Goal: Transaction & Acquisition: Purchase product/service

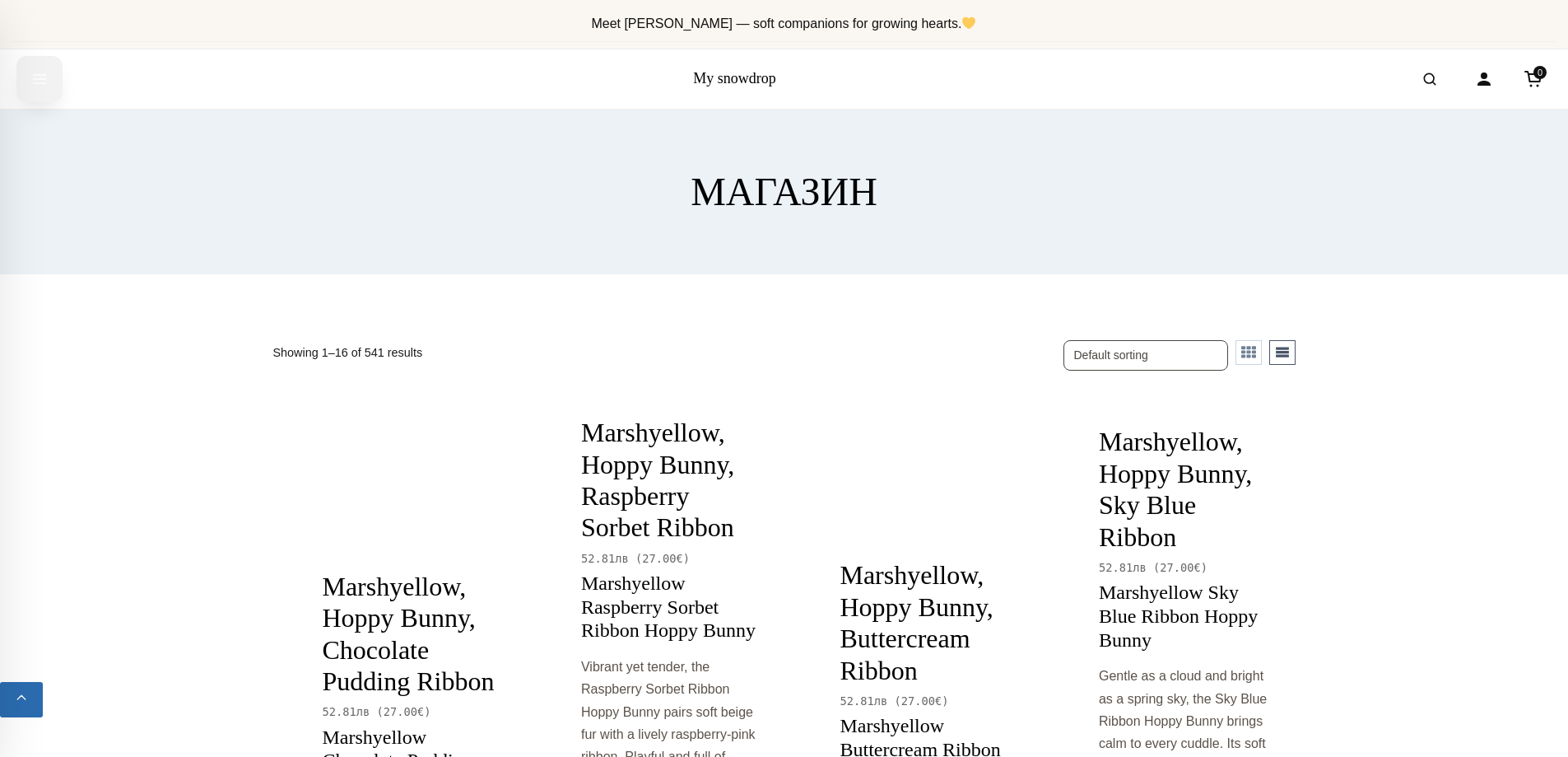
click at [28, 77] on button "Open menu" at bounding box center [39, 79] width 46 height 46
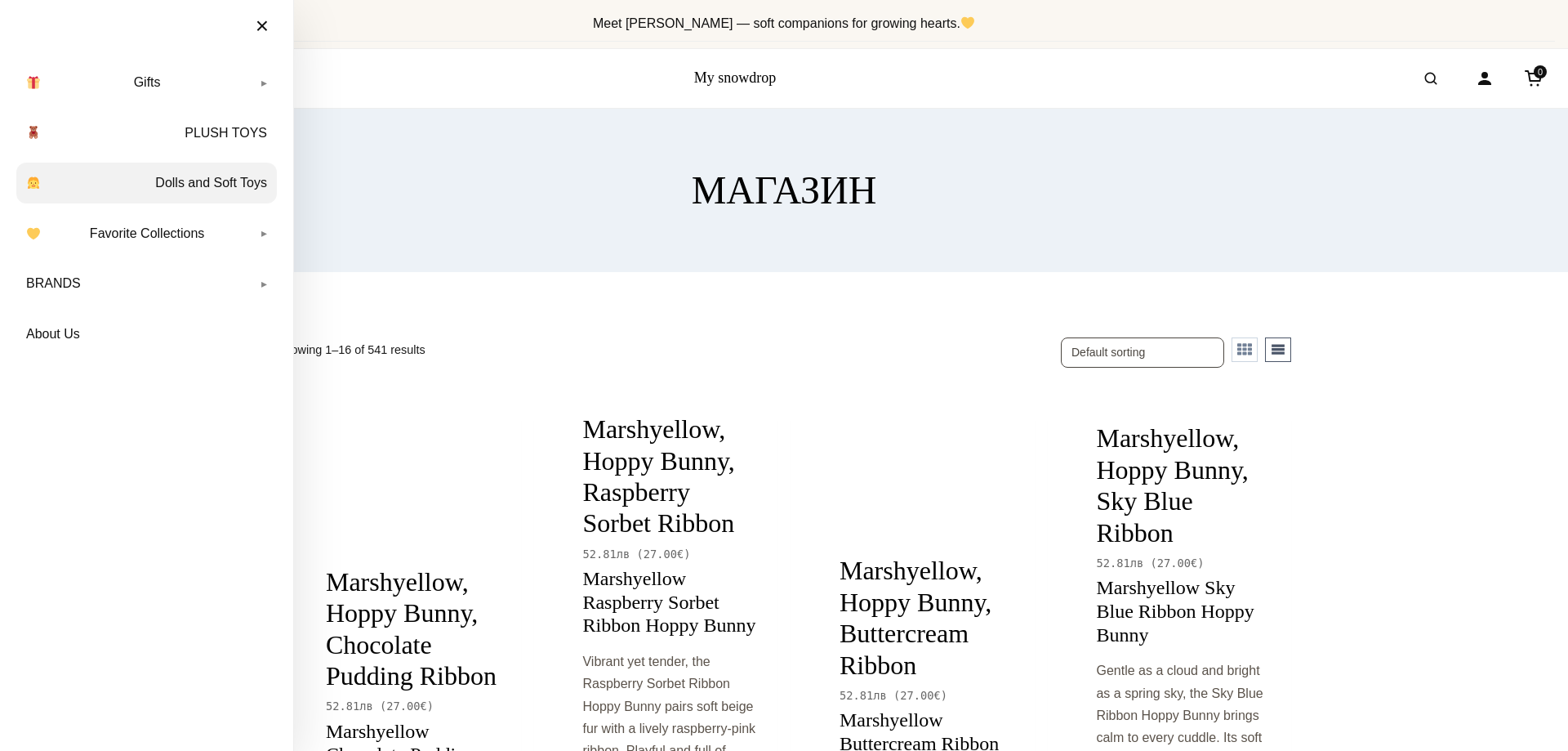
click at [222, 182] on link "Dolls and Soft Toys" at bounding box center [146, 183] width 260 height 41
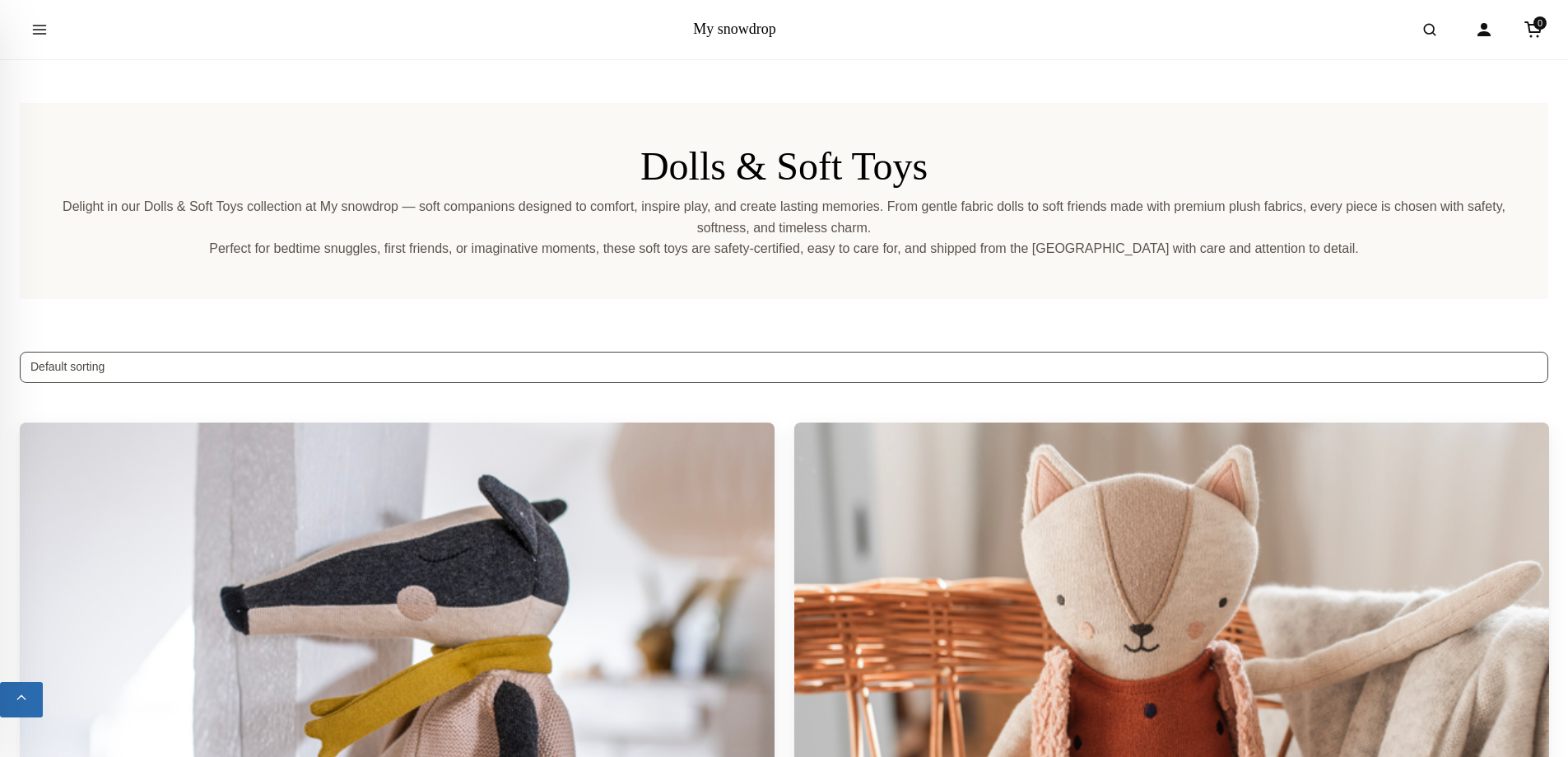
scroll to position [82, 0]
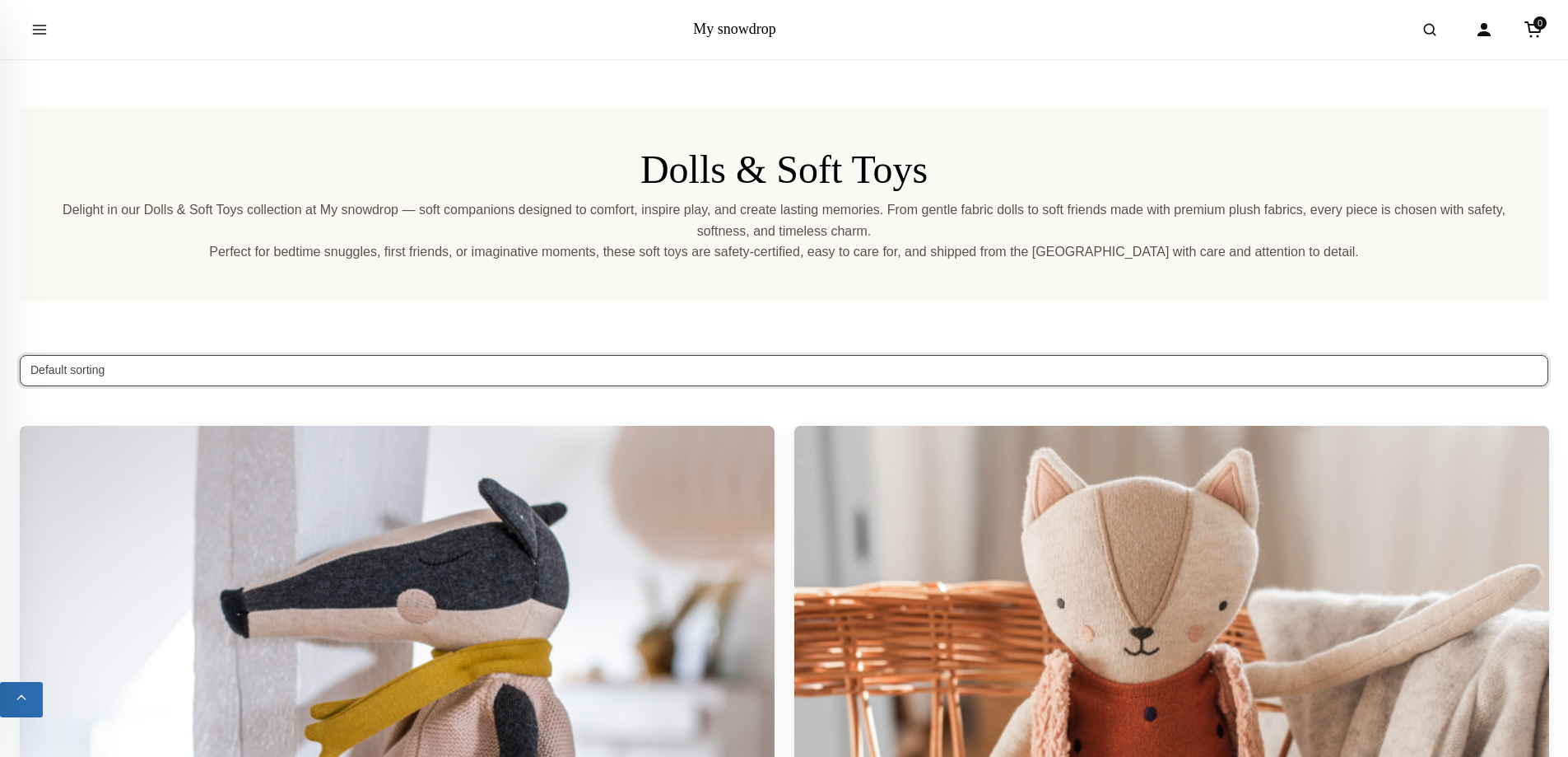
click at [109, 369] on select "Default sorting Sort by popularity Sort by average rating Sort by latest Sort b…" at bounding box center [784, 370] width 1528 height 31
select select "price"
click at [20, 355] on select "Default sorting Sort by popularity Sort by average rating Sort by latest Sort b…" at bounding box center [784, 370] width 1528 height 31
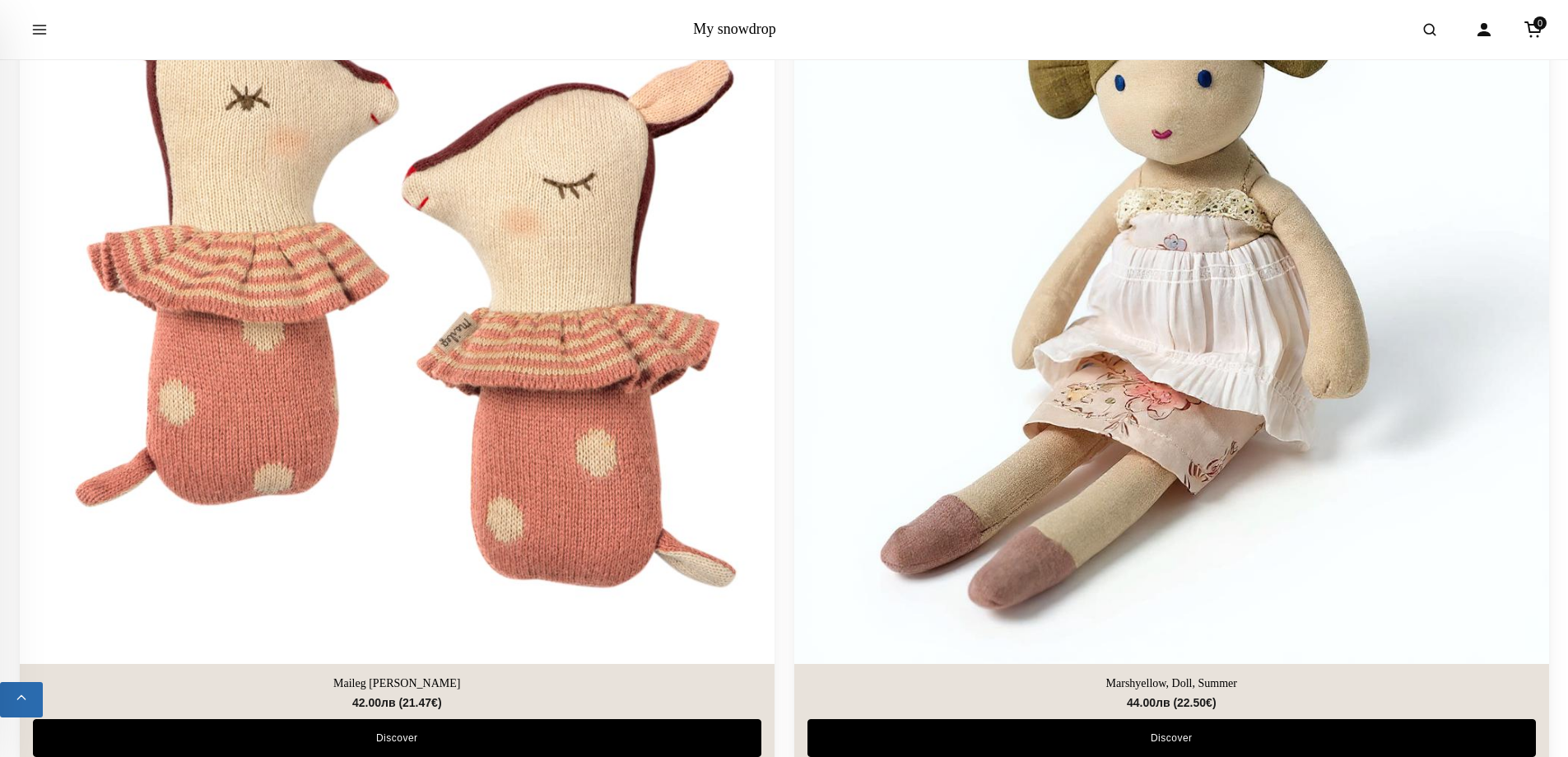
scroll to position [1482, 0]
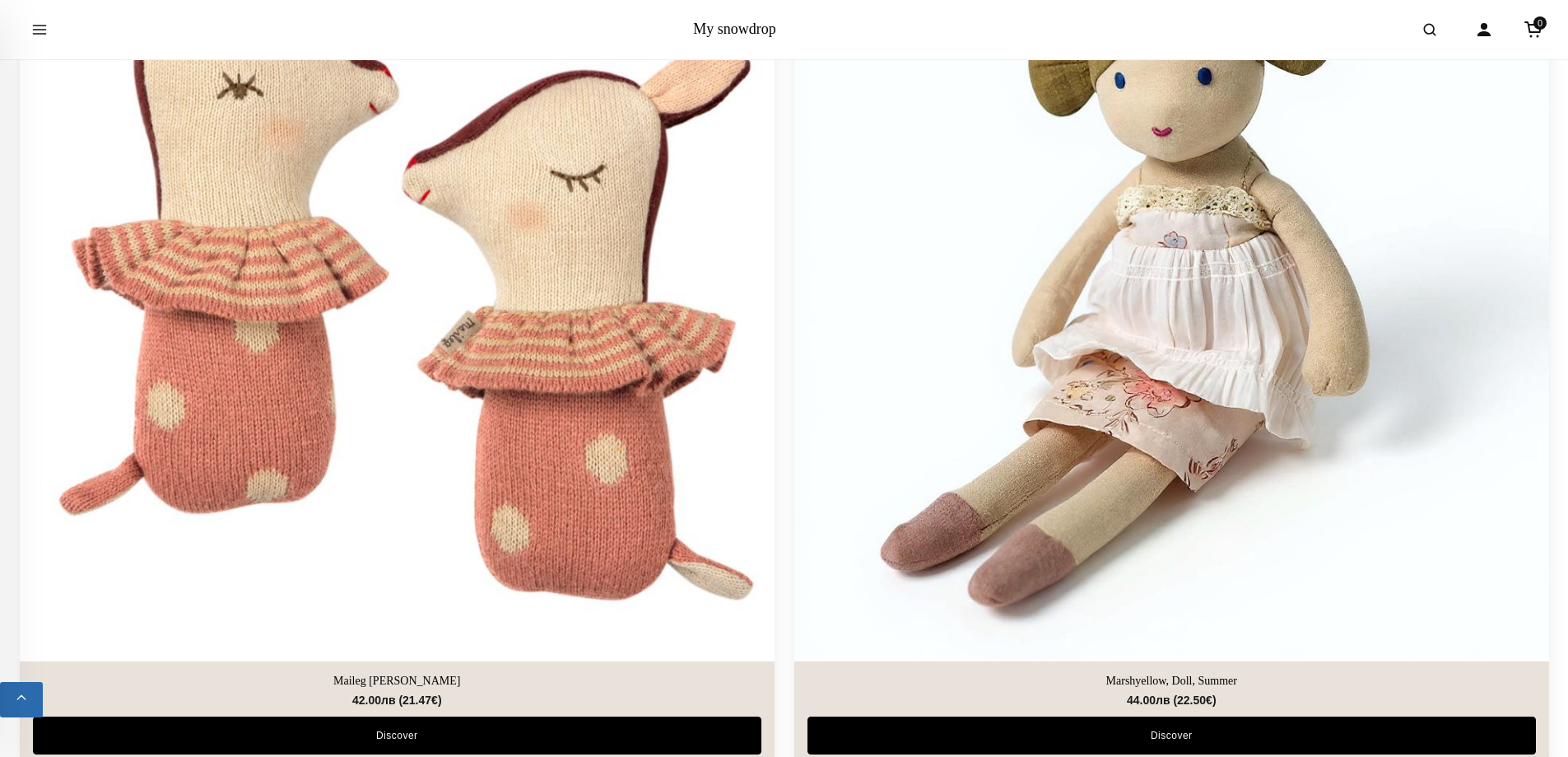
click at [517, 367] on img at bounding box center [397, 283] width 792 height 792
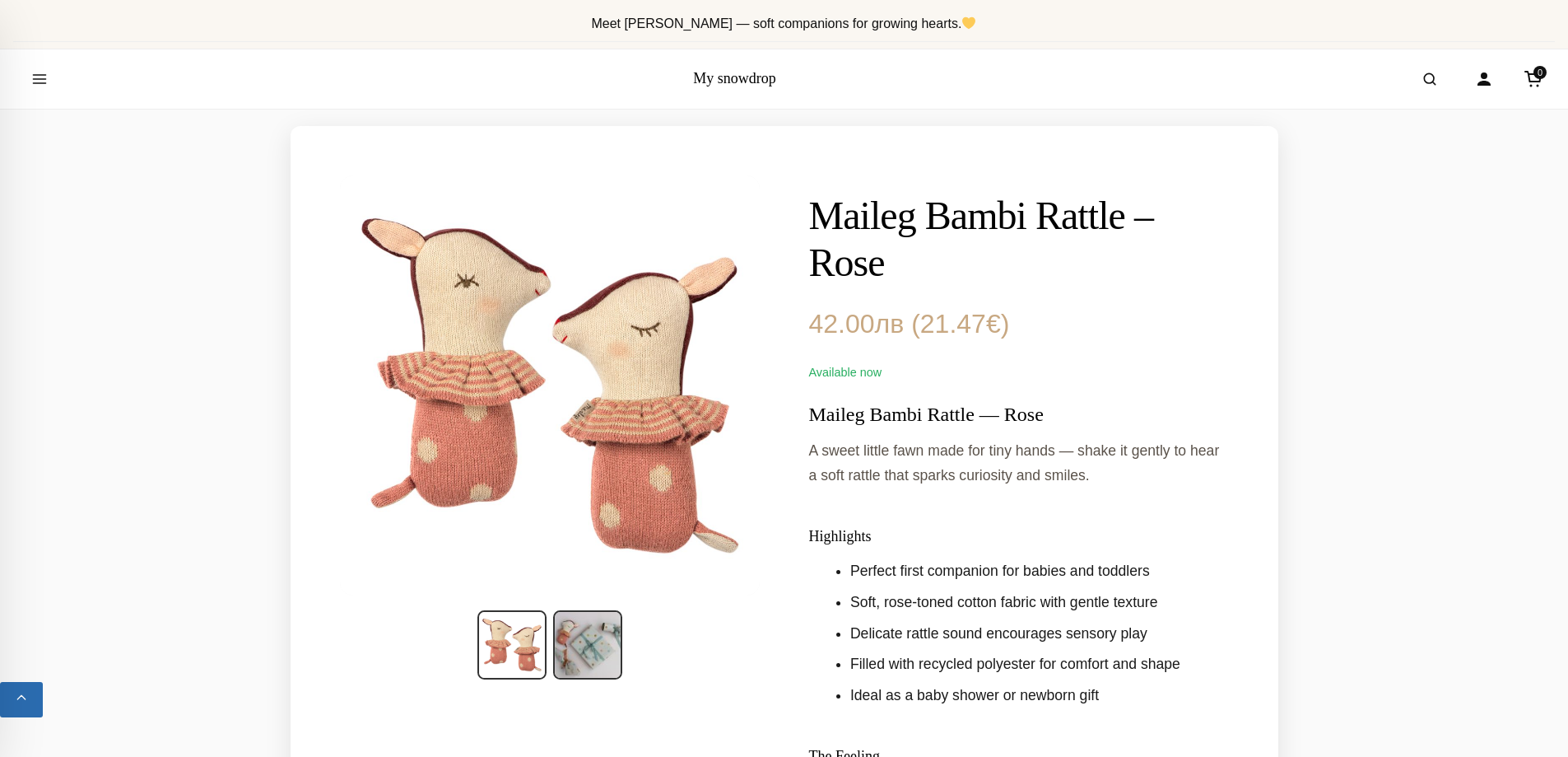
click at [608, 637] on img at bounding box center [588, 645] width 69 height 69
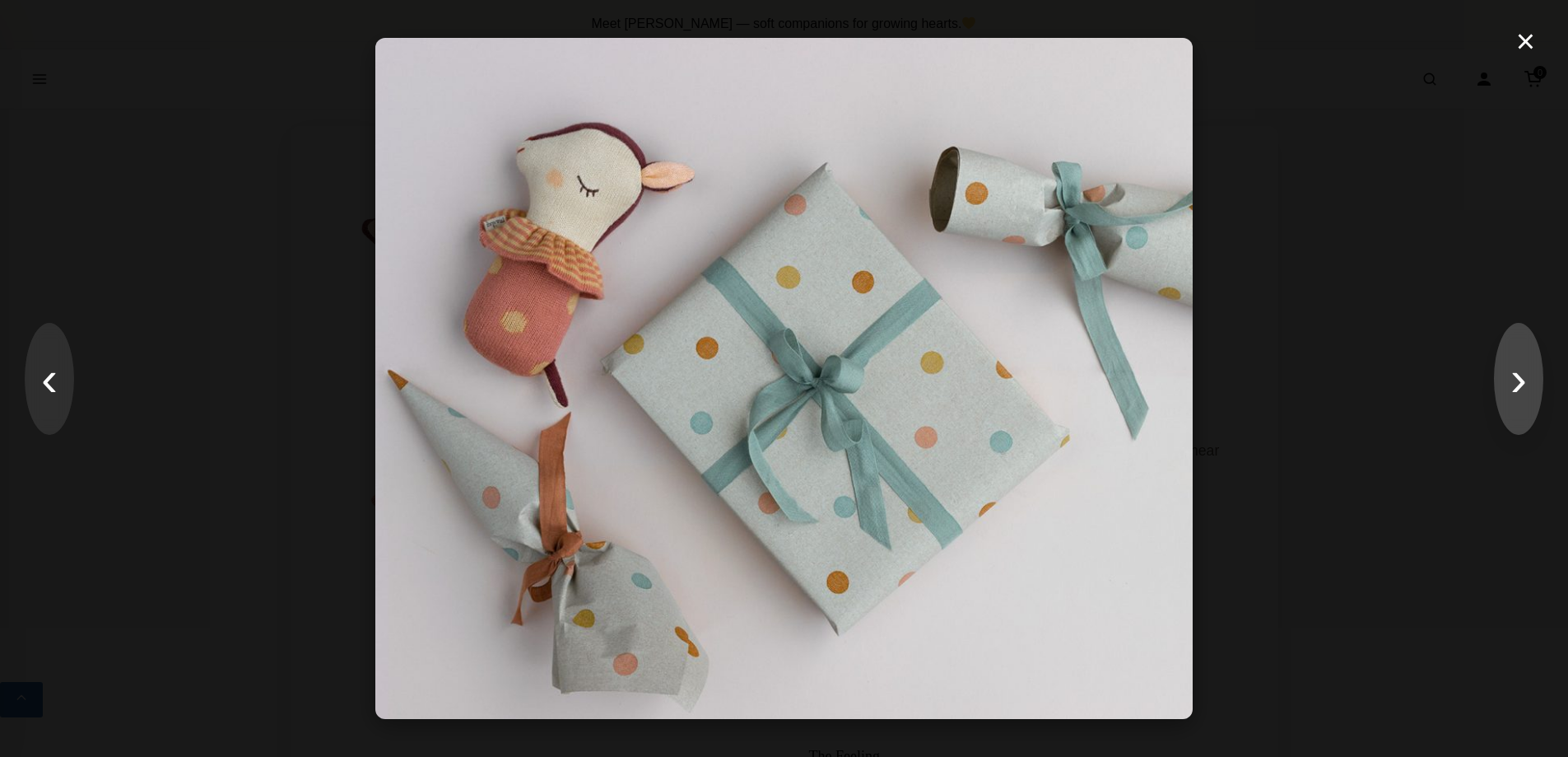
click at [1511, 371] on button "›" at bounding box center [1518, 379] width 49 height 112
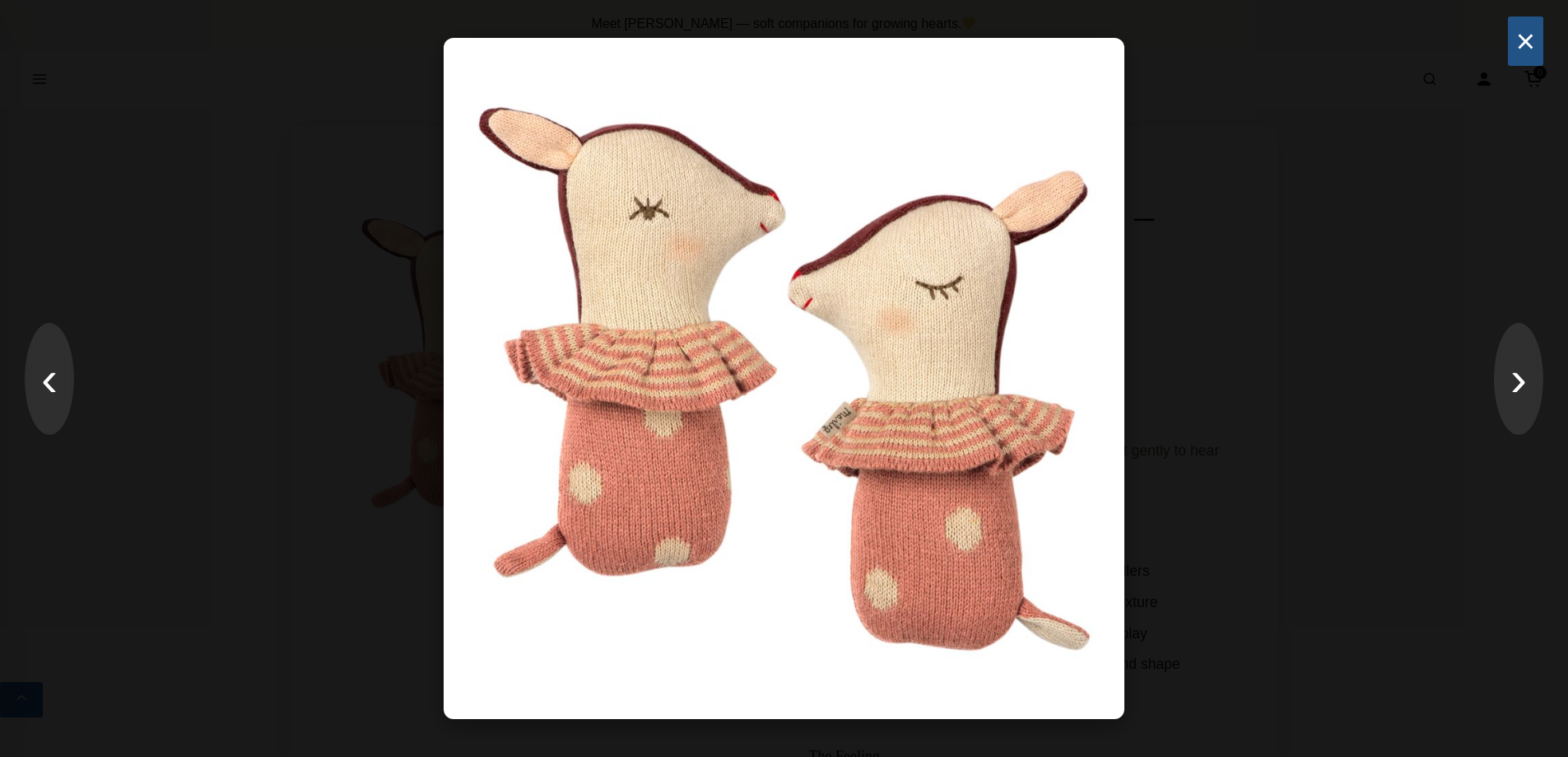
click at [1527, 40] on button "×" at bounding box center [1526, 41] width 35 height 49
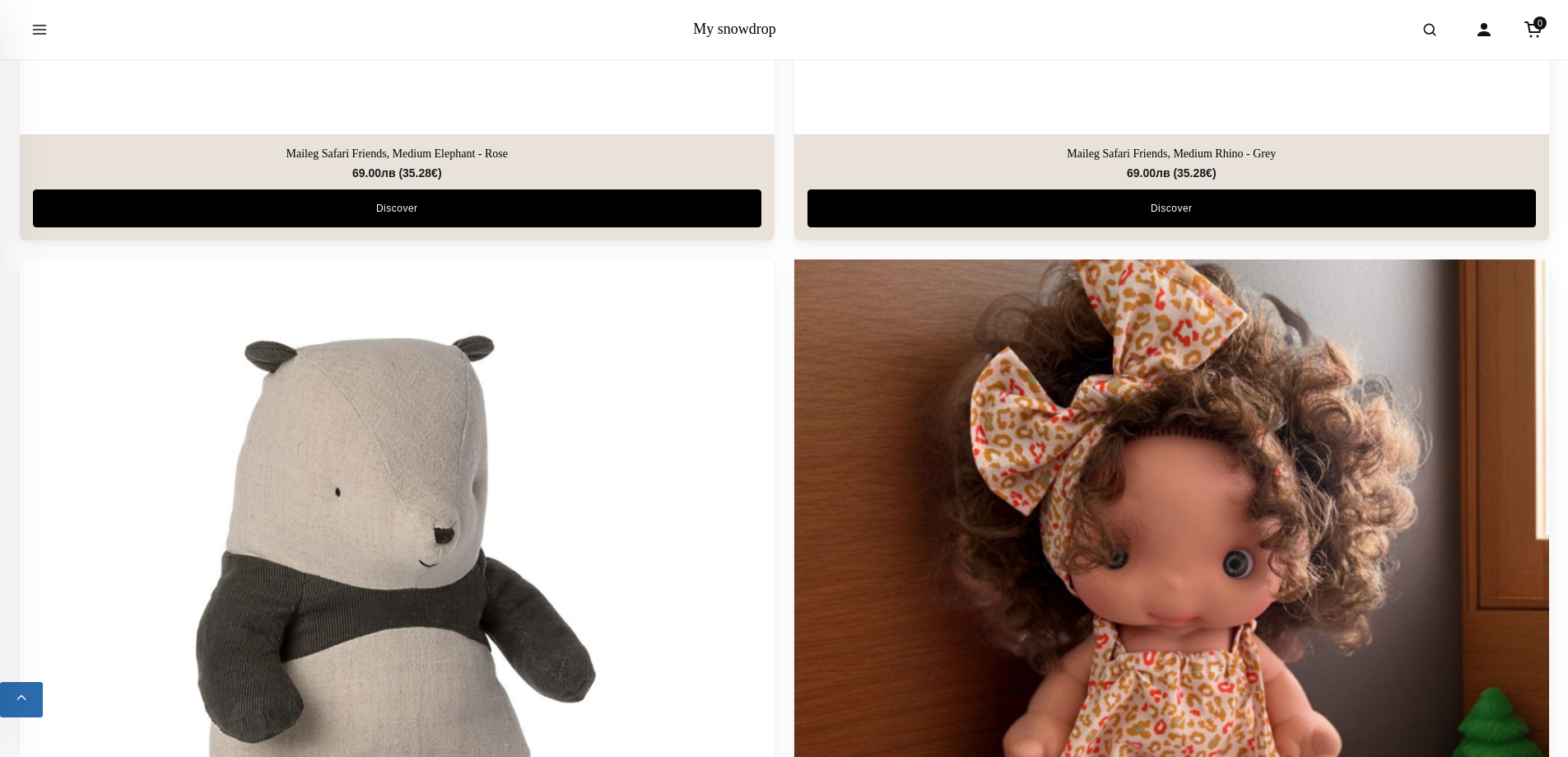
scroll to position [6670, 0]
